Goal: Task Accomplishment & Management: Use online tool/utility

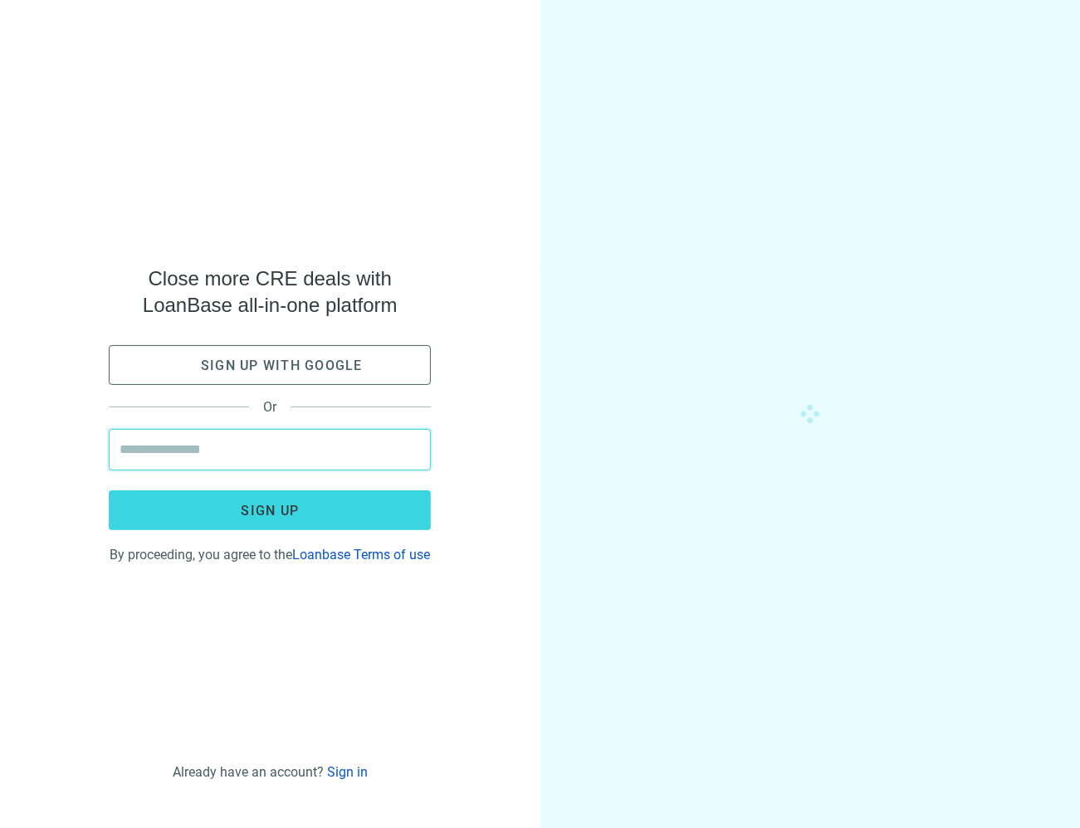
click at [225, 441] on input "email" at bounding box center [269, 450] width 300 height 40
type input "**********"
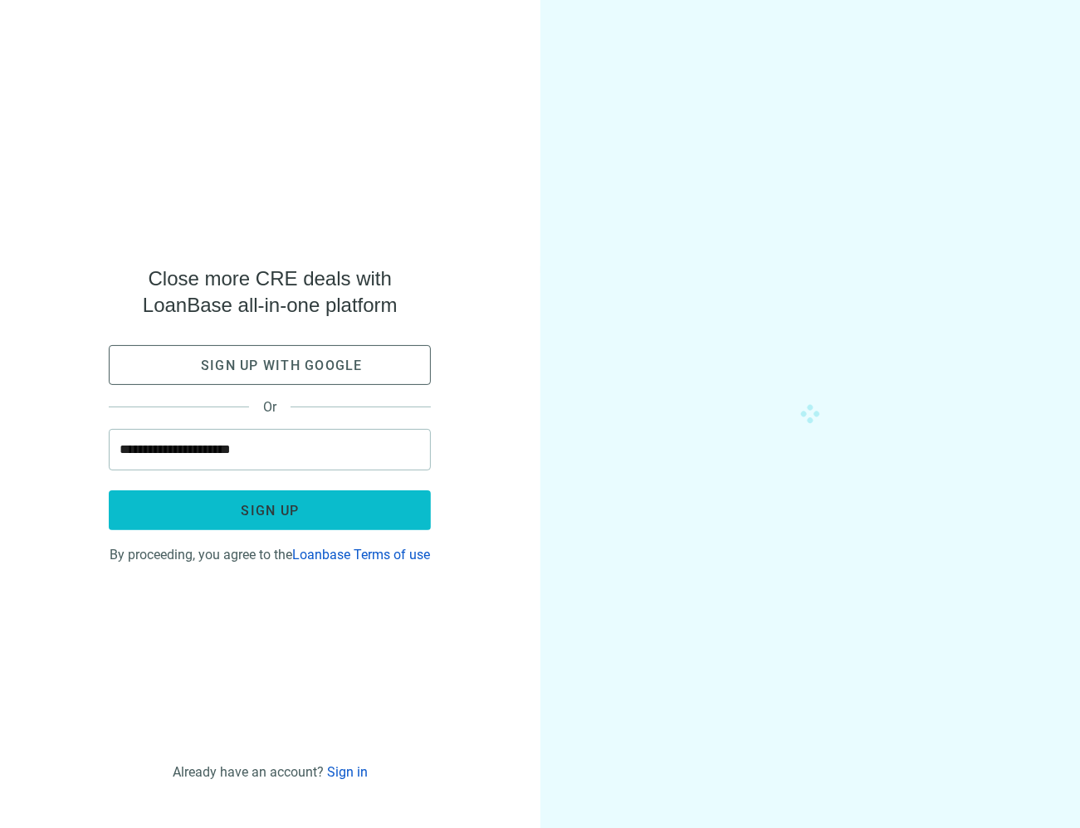
click at [321, 495] on button "Sign up" at bounding box center [270, 510] width 322 height 40
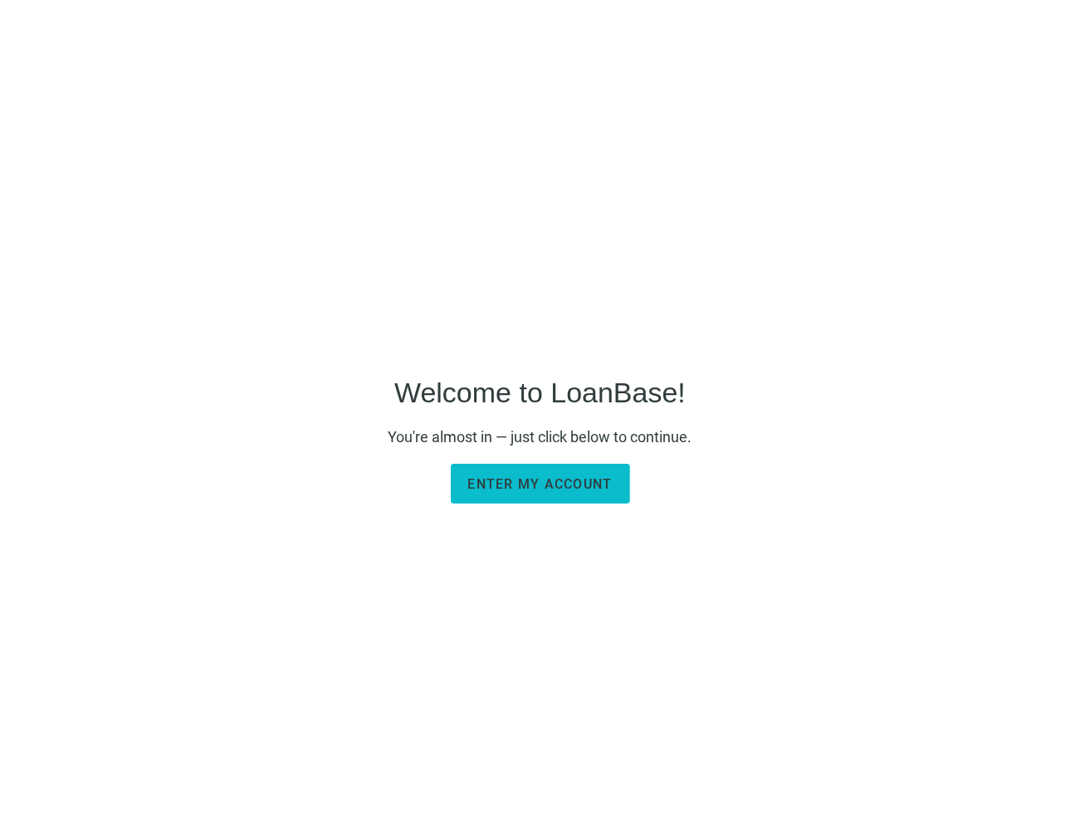
click at [542, 490] on span "Enter my account" at bounding box center [540, 484] width 144 height 16
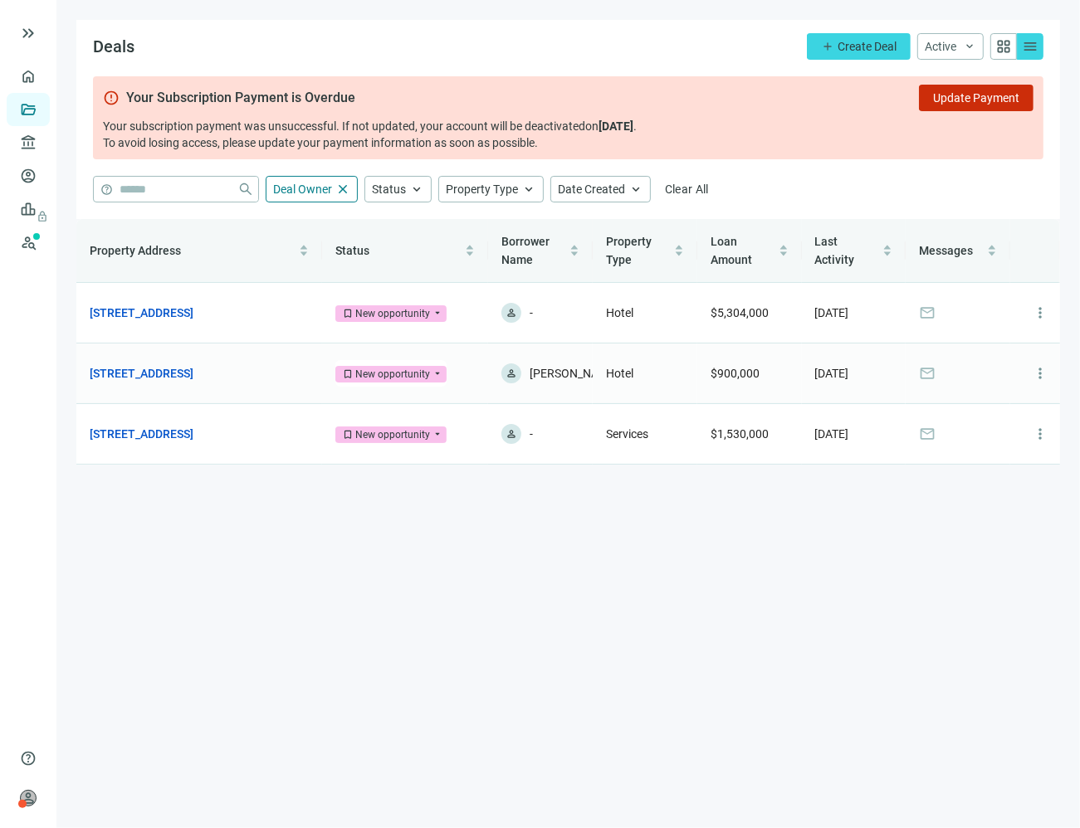
click at [367, 378] on div "New opportunity" at bounding box center [392, 374] width 75 height 17
click at [193, 373] on link "1028 NW 3rd Ave, Miami, FL 33136" at bounding box center [142, 373] width 104 height 18
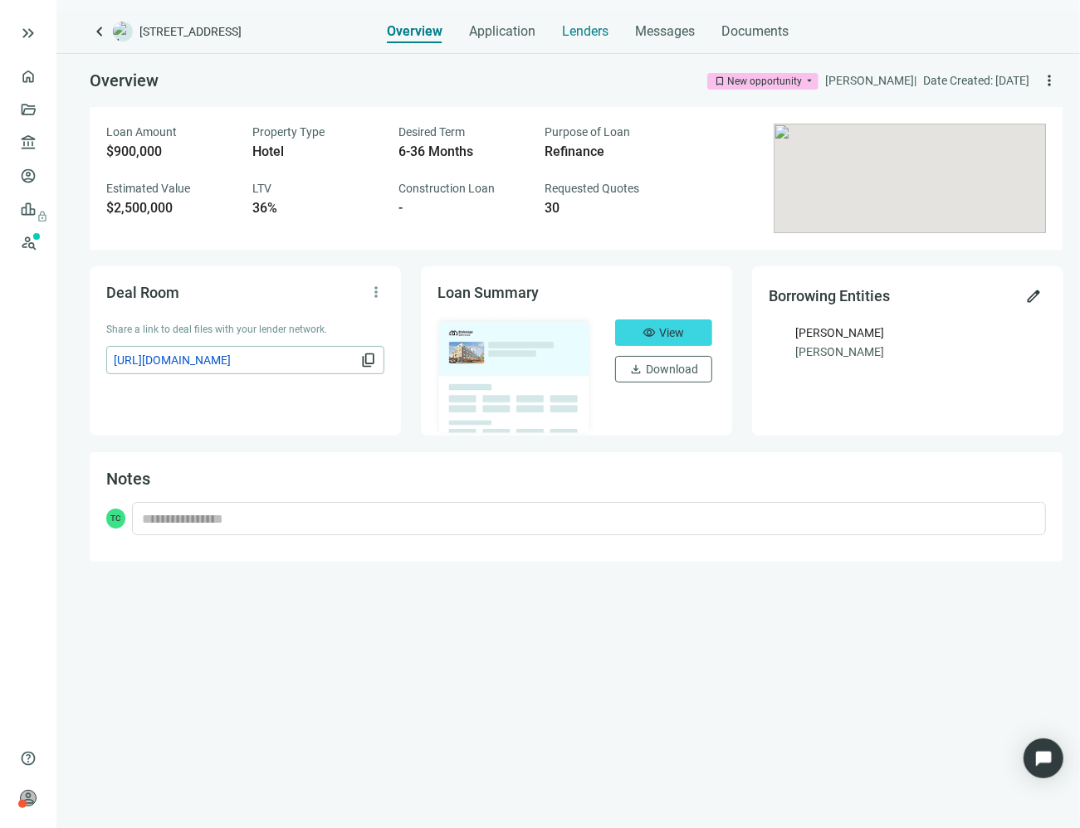
click at [582, 27] on span "Lenders" at bounding box center [585, 31] width 46 height 17
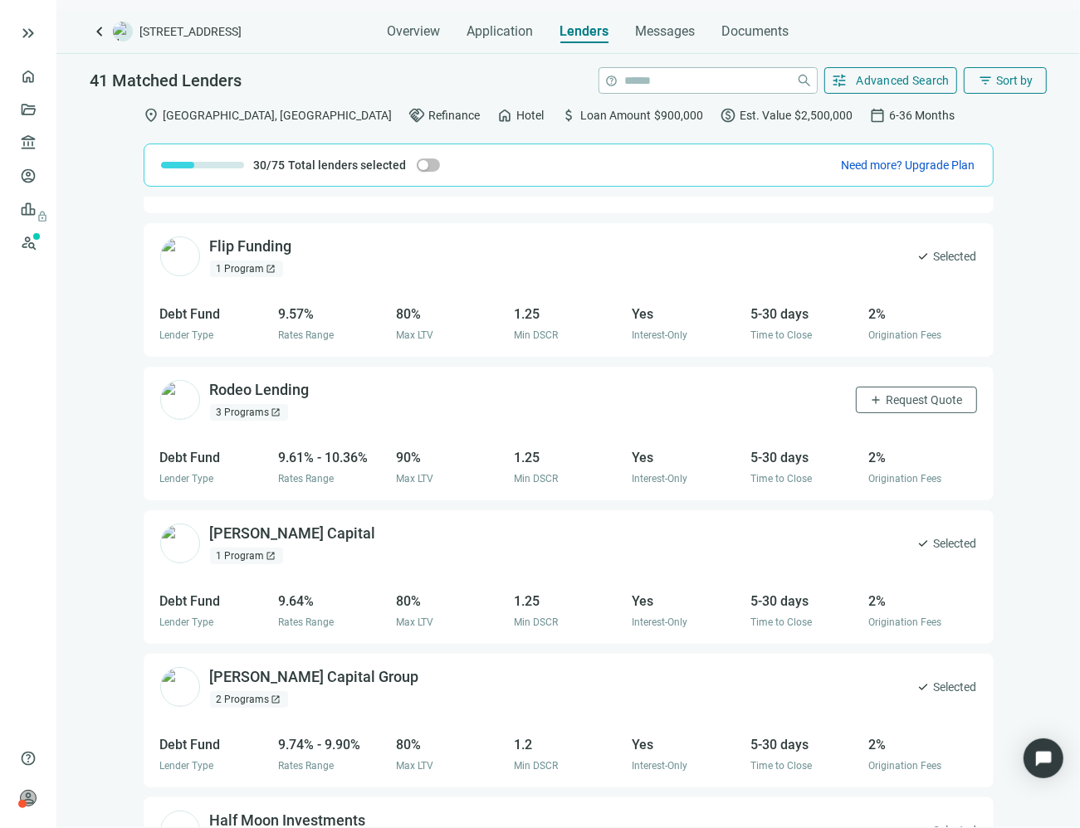
scroll to position [2751, 0]
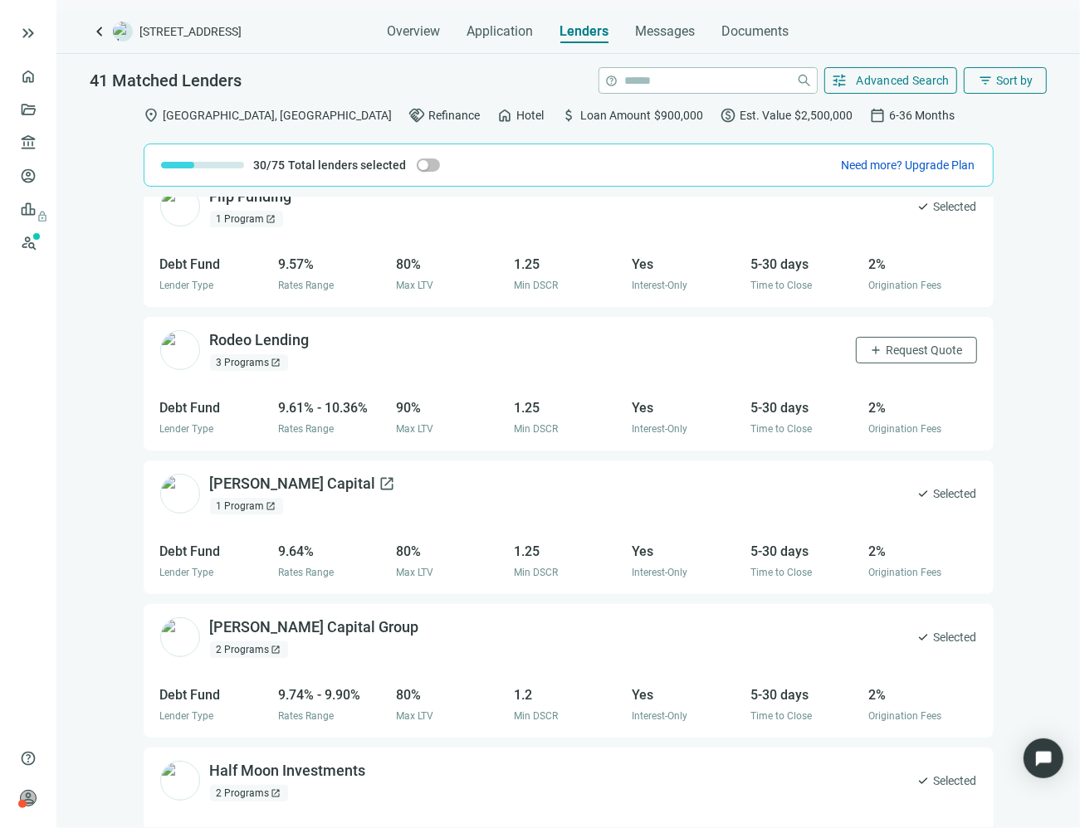
click at [255, 487] on div "Macoy Capital open_in_new" at bounding box center [303, 484] width 186 height 21
